Goal: Task Accomplishment & Management: Manage account settings

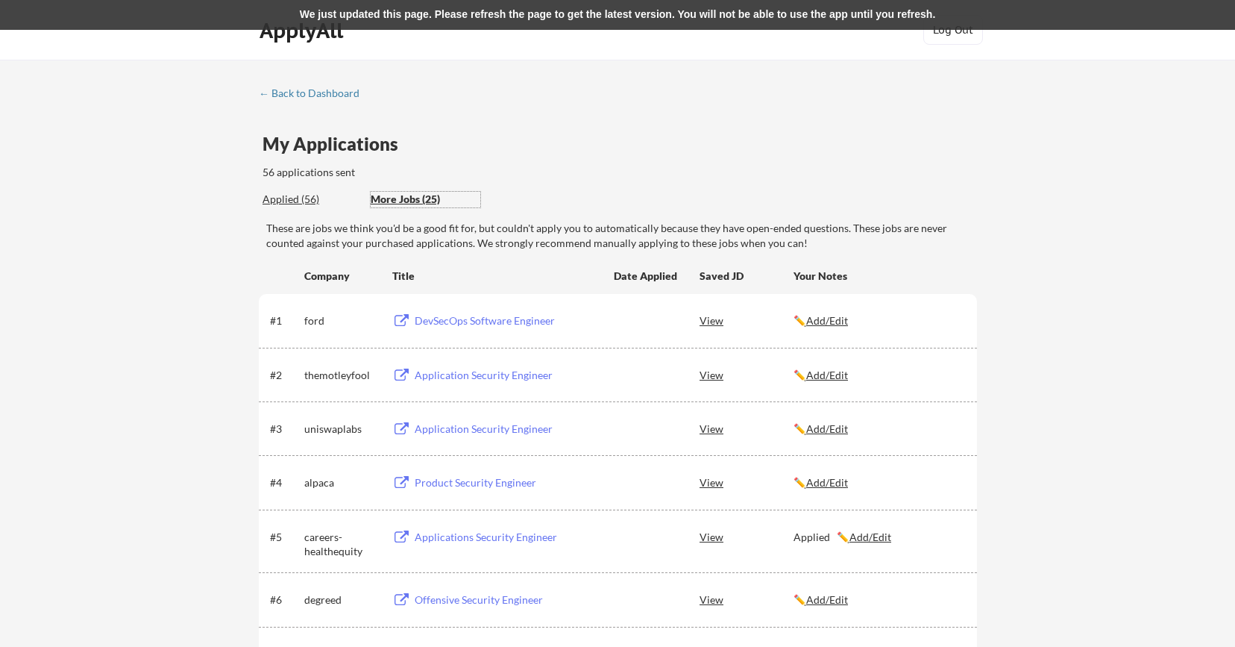
click at [294, 202] on div "Applied (56)" at bounding box center [311, 199] width 97 height 15
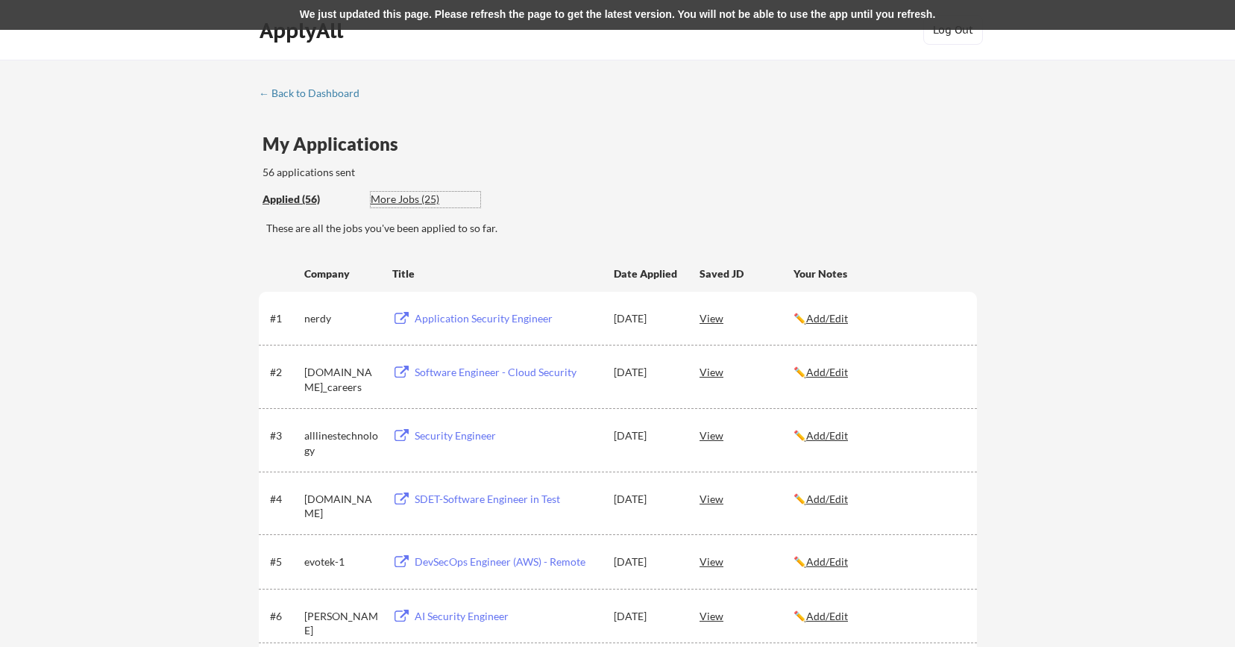
click at [423, 198] on div "More Jobs (25)" at bounding box center [426, 199] width 110 height 15
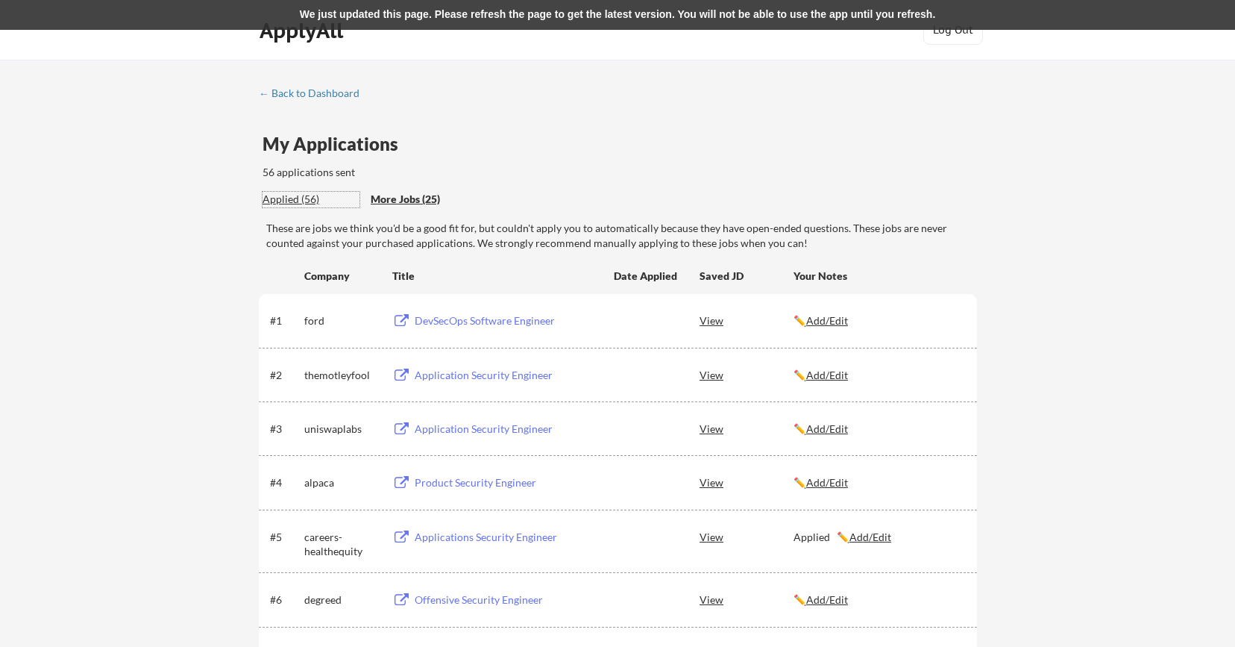
click at [295, 200] on div "Applied (56)" at bounding box center [311, 199] width 97 height 15
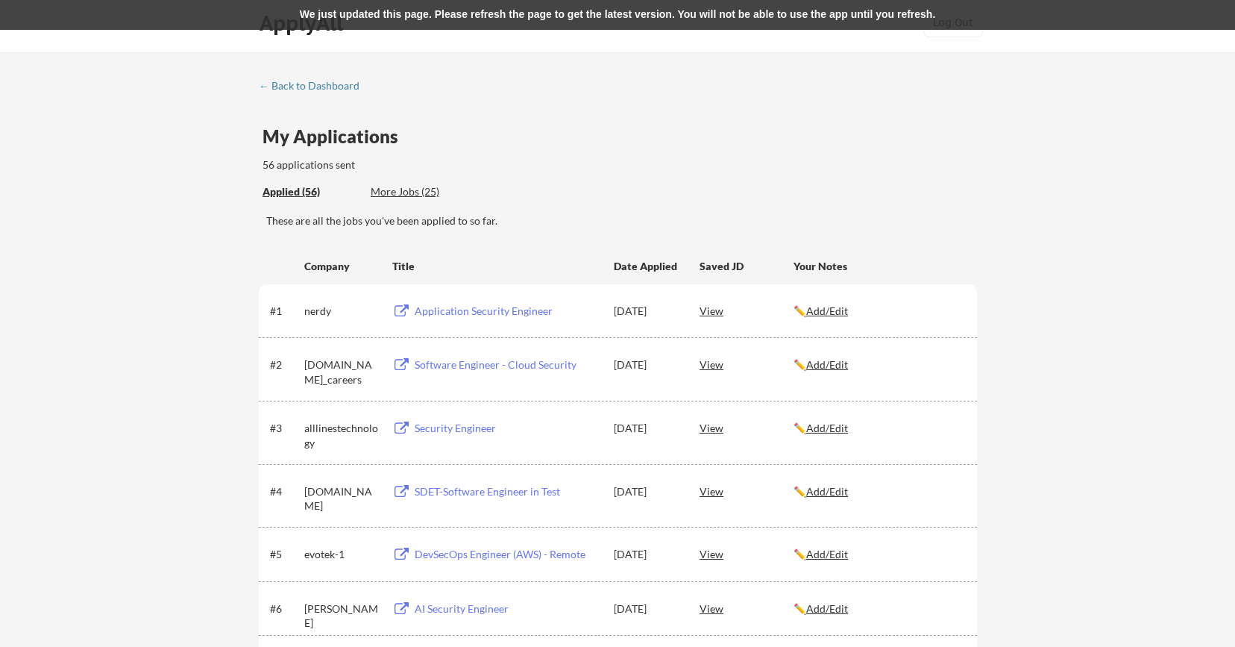
scroll to position [13, 0]
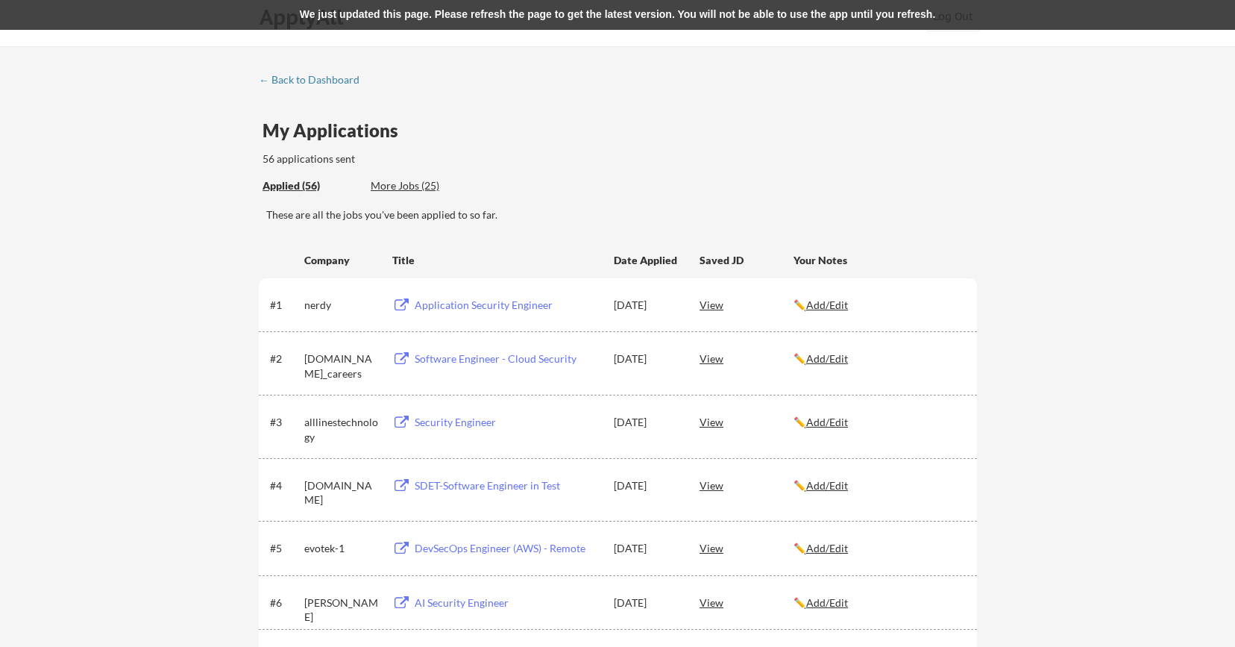
click at [446, 297] on div "Application Security Engineer" at bounding box center [505, 304] width 189 height 27
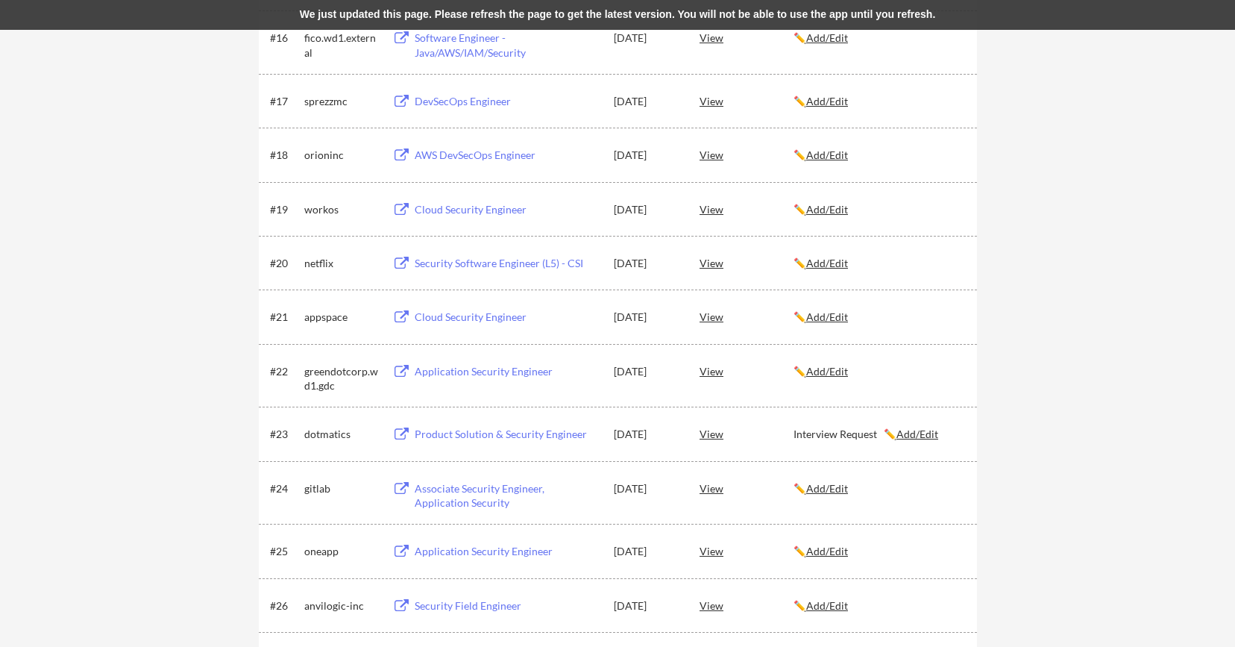
scroll to position [1161, 0]
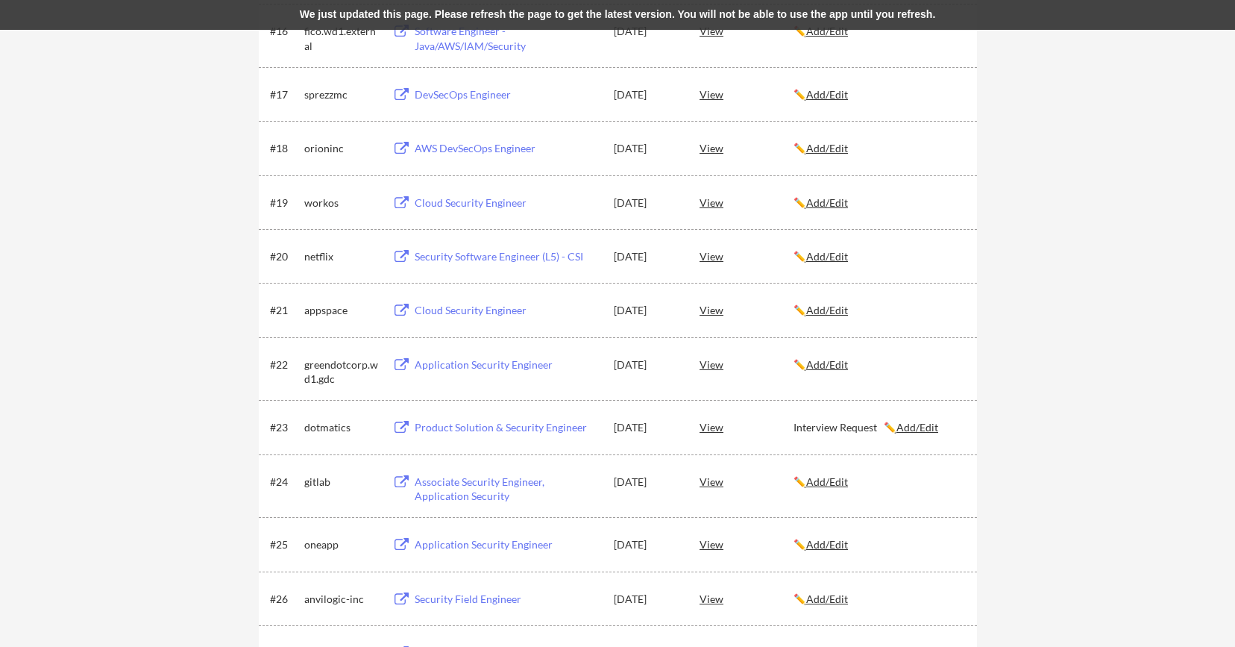
click at [531, 423] on div "Product Solution & Security Engineer" at bounding box center [507, 427] width 185 height 15
